Goal: Transaction & Acquisition: Download file/media

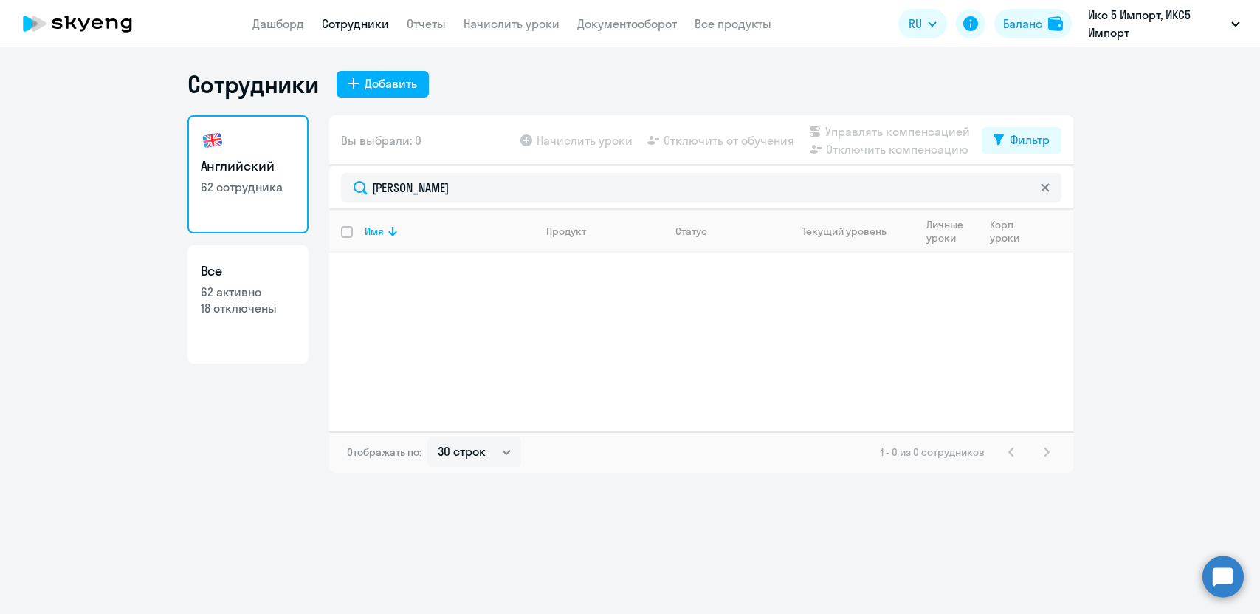
select select "30"
click at [437, 20] on link "Отчеты" at bounding box center [426, 23] width 39 height 15
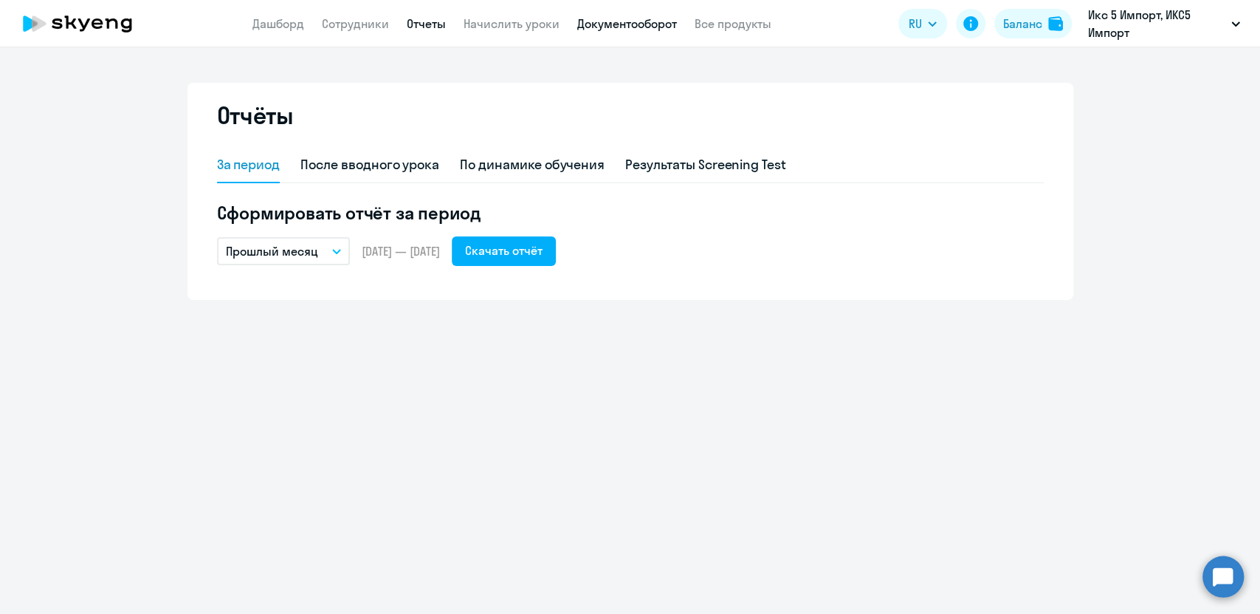
click at [619, 30] on link "Документооборот" at bounding box center [627, 23] width 100 height 15
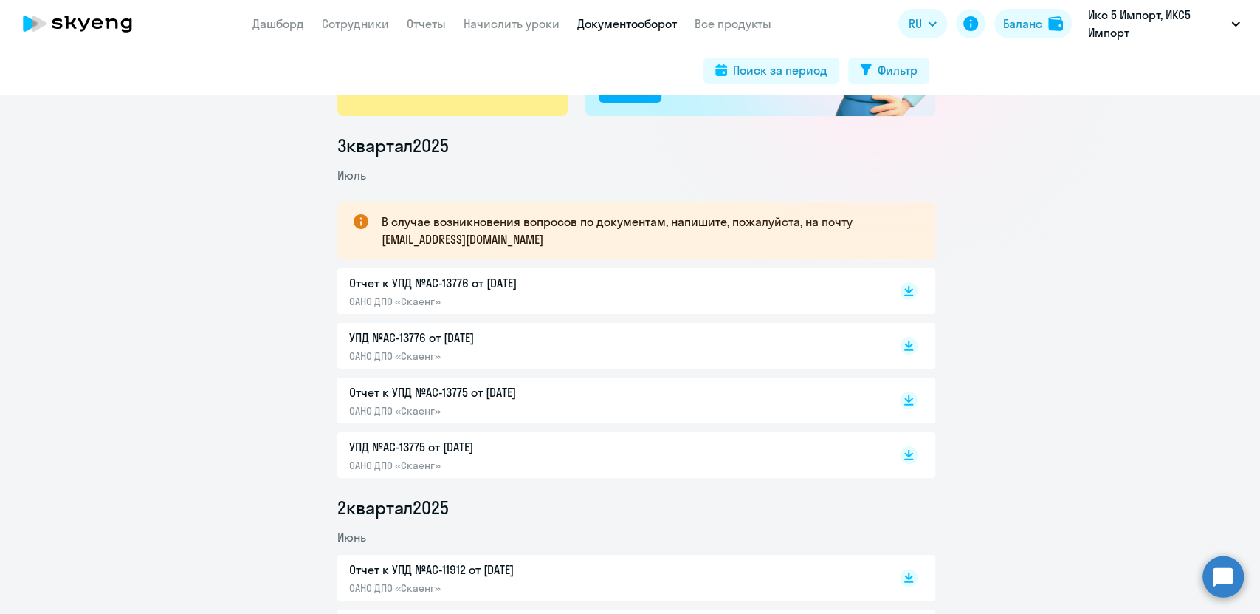
scroll to position [165, 0]
click at [907, 295] on rect at bounding box center [909, 290] width 18 height 18
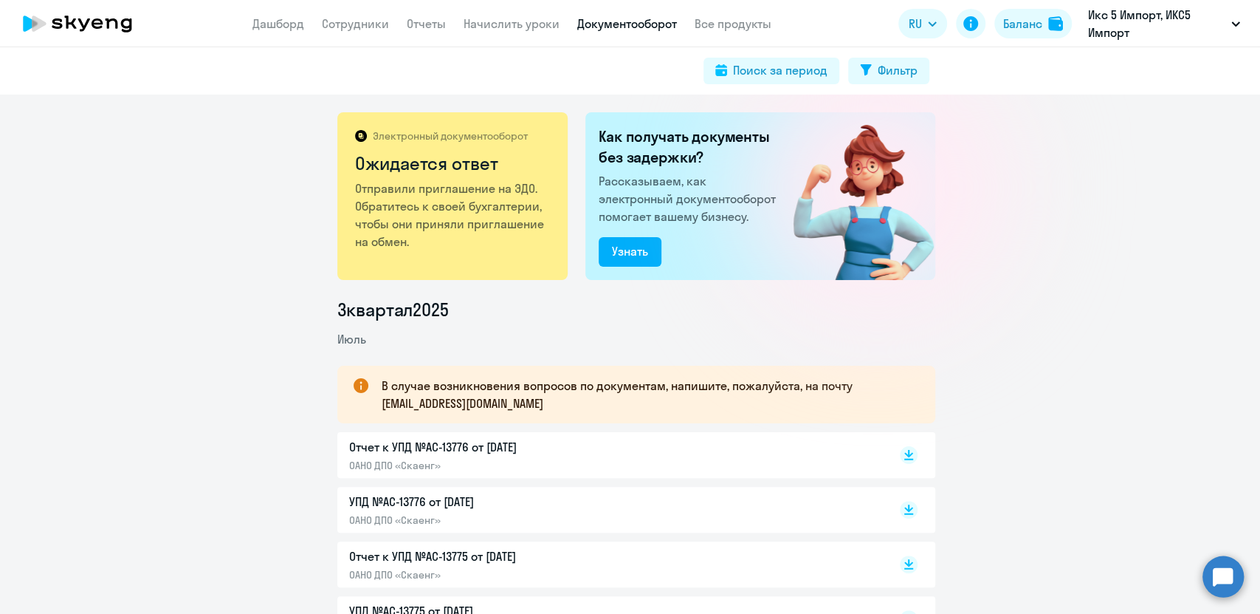
click at [430, 30] on link "Отчеты" at bounding box center [426, 23] width 39 height 15
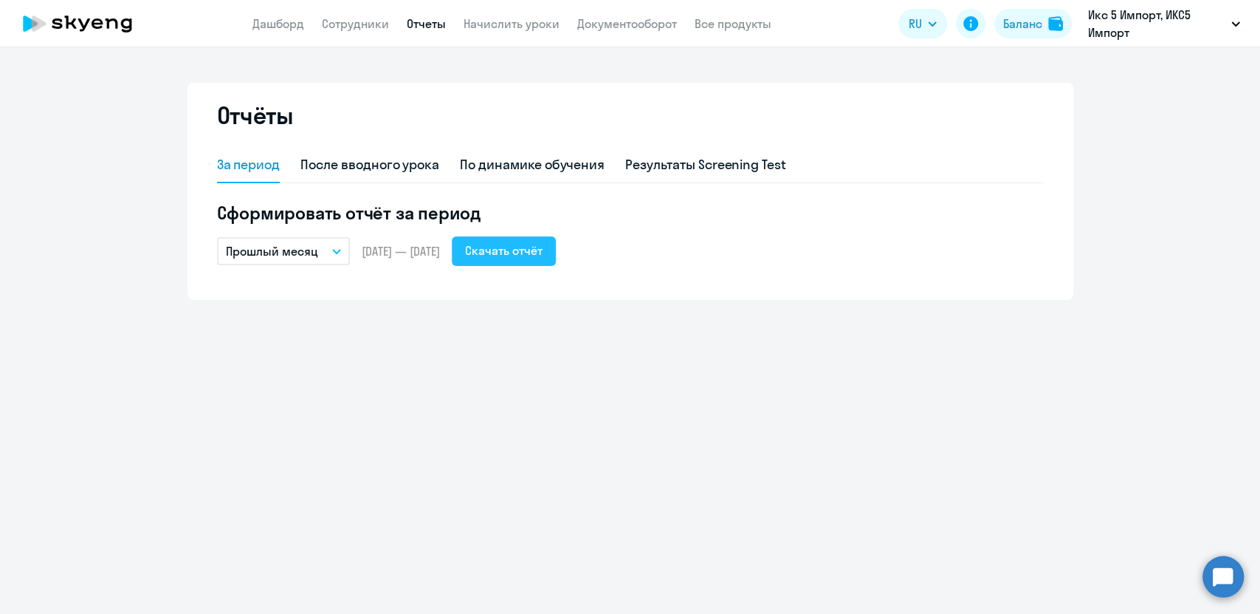
click at [552, 264] on button "Скачать отчёт" at bounding box center [504, 251] width 104 height 30
